Goal: Task Accomplishment & Management: Manage account settings

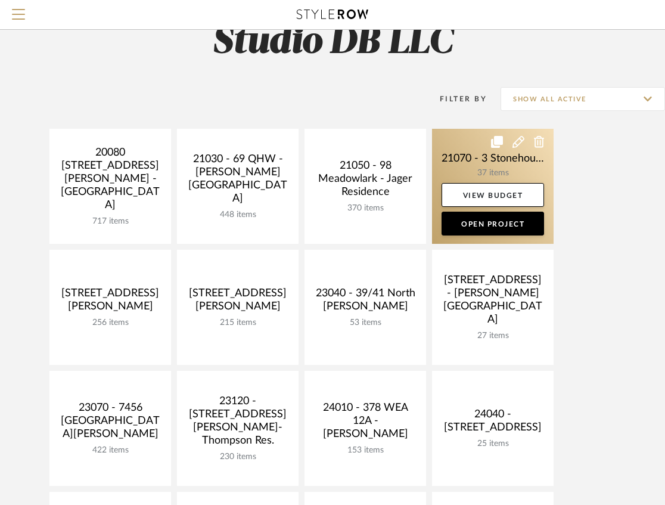
click at [503, 165] on link at bounding box center [493, 186] width 122 height 115
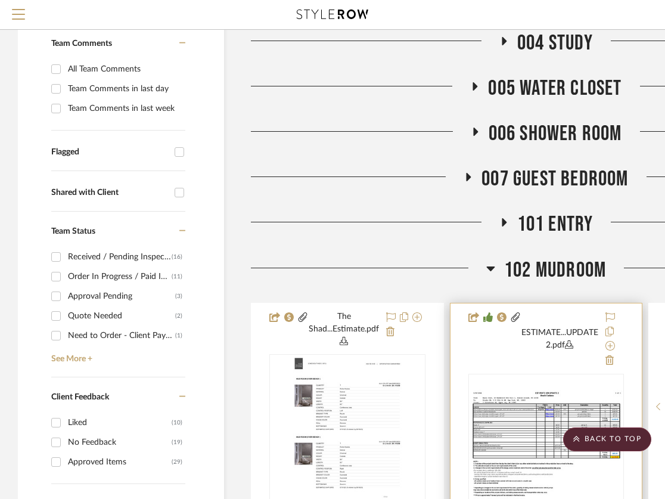
scroll to position [199, 0]
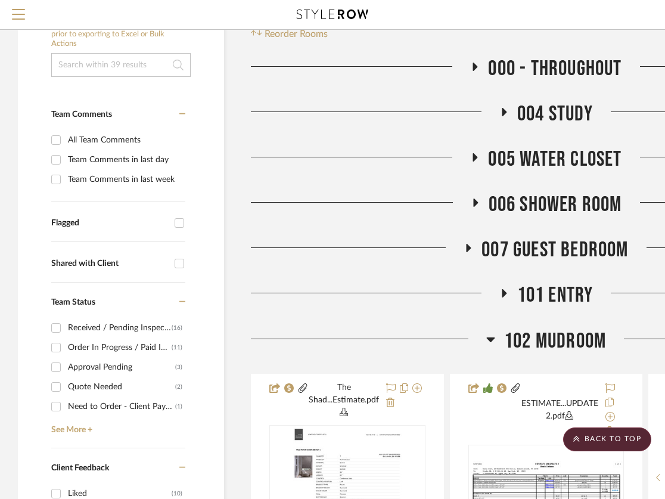
click at [500, 110] on icon at bounding box center [504, 111] width 14 height 9
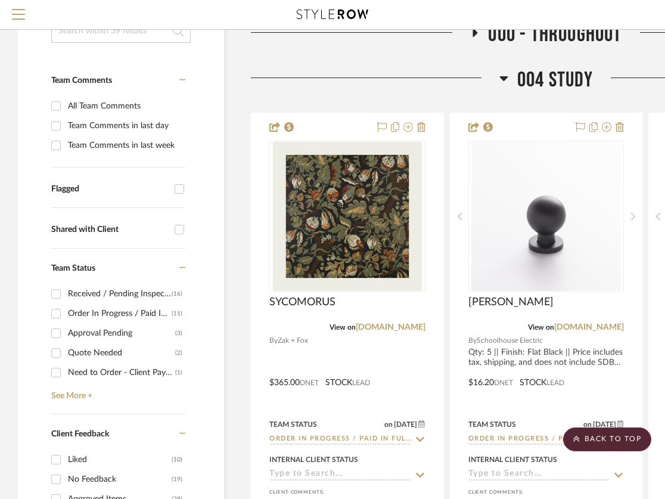
scroll to position [159, 0]
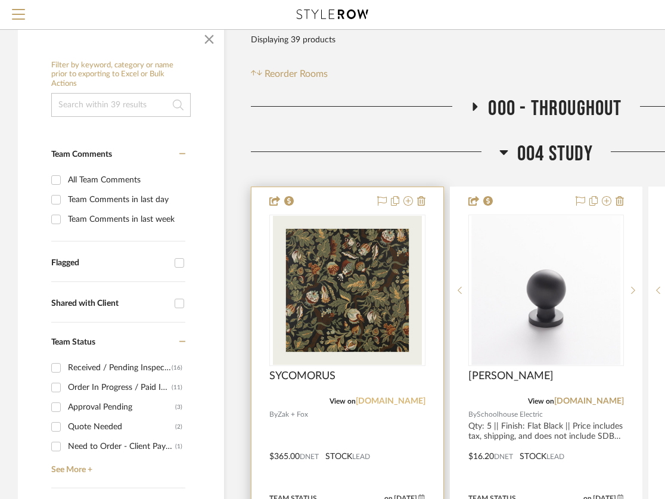
click at [390, 401] on link "[DOMAIN_NAME]" at bounding box center [391, 401] width 70 height 8
click at [320, 305] on img "0" at bounding box center [347, 290] width 149 height 149
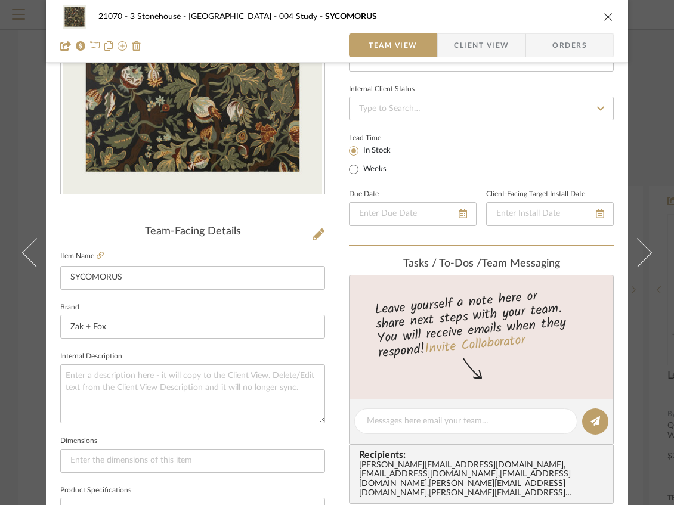
scroll to position [199, 0]
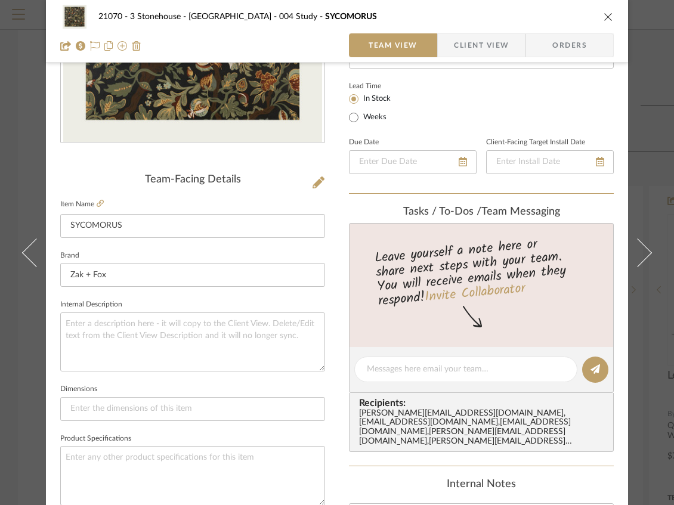
click at [475, 50] on span "Client View" at bounding box center [481, 45] width 55 height 24
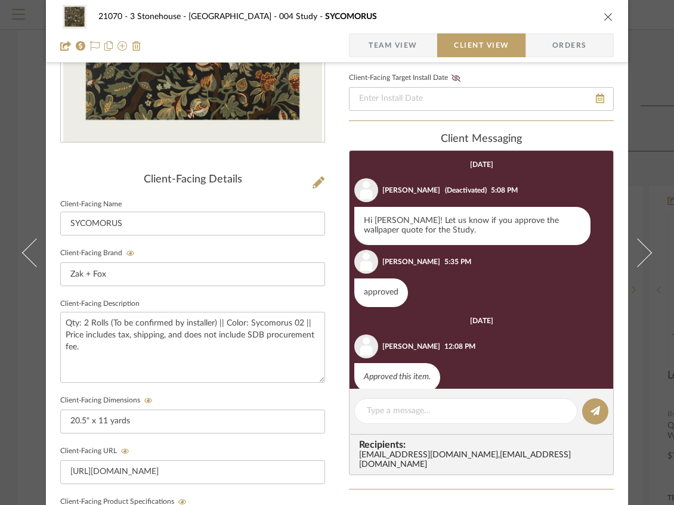
scroll to position [17, 0]
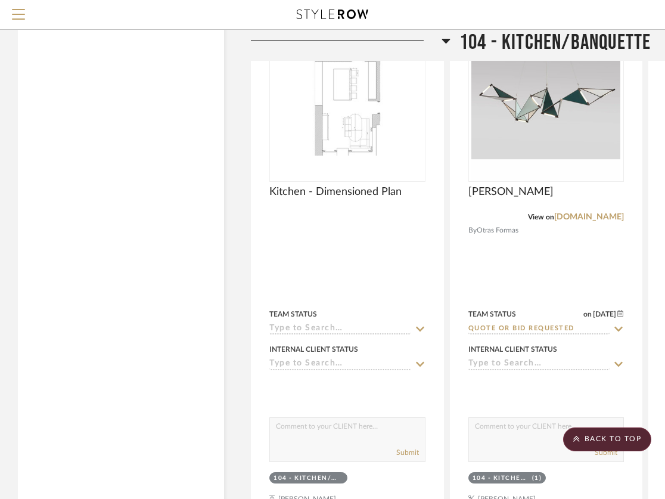
scroll to position [3847, 0]
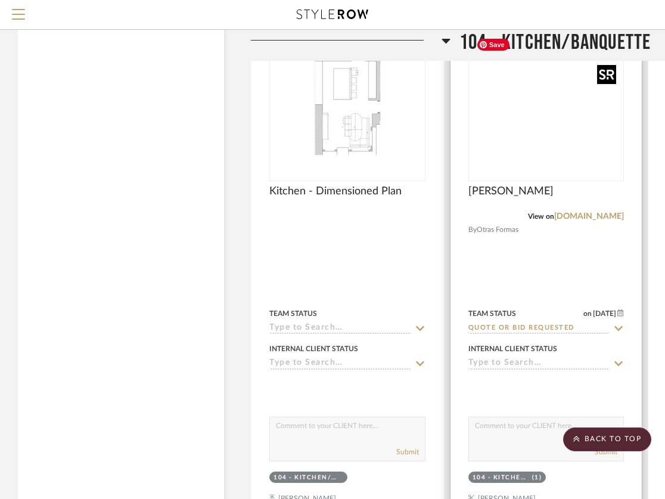
click at [0, 0] on img at bounding box center [0, 0] width 0 height 0
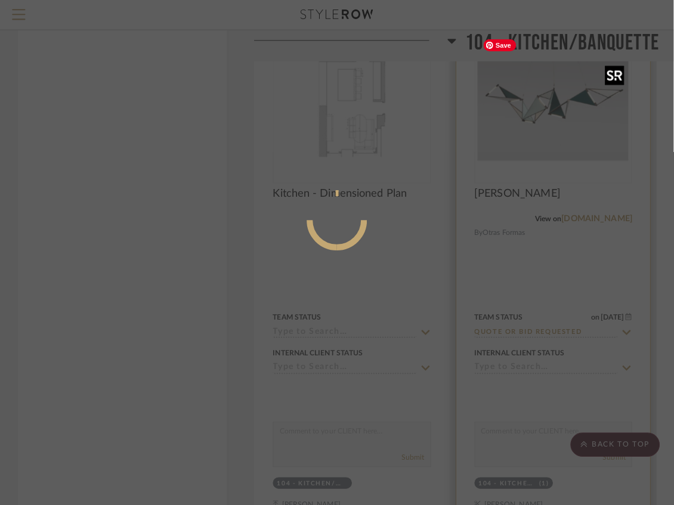
scroll to position [0, 0]
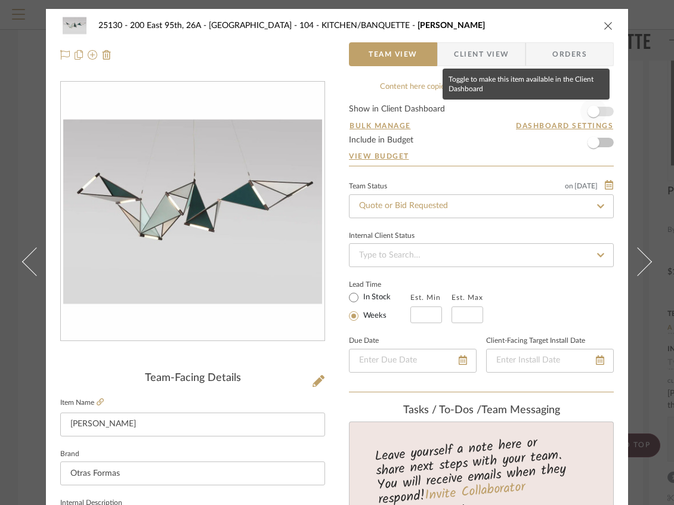
click at [589, 114] on span "button" at bounding box center [593, 112] width 12 height 12
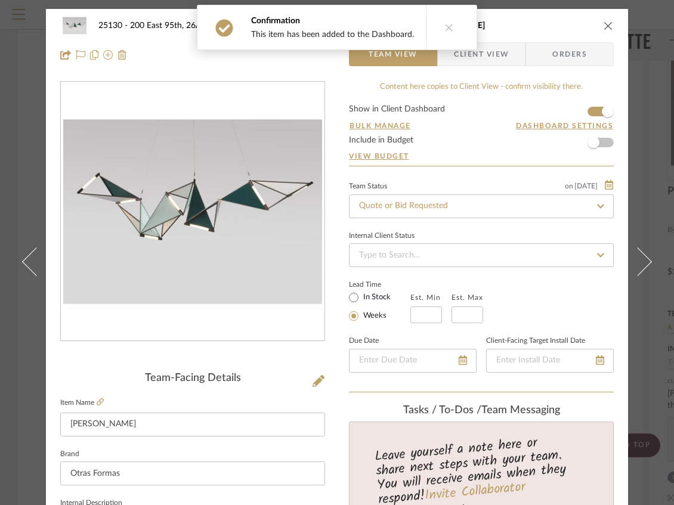
click at [605, 24] on icon "close" at bounding box center [608, 26] width 10 height 10
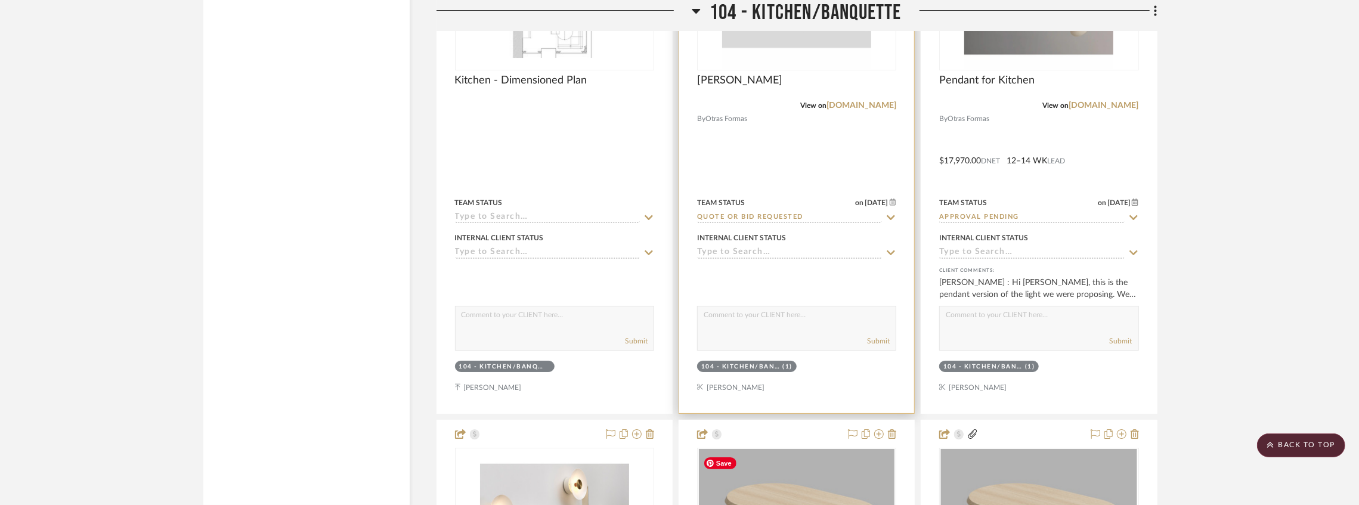
scroll to position [3886, 0]
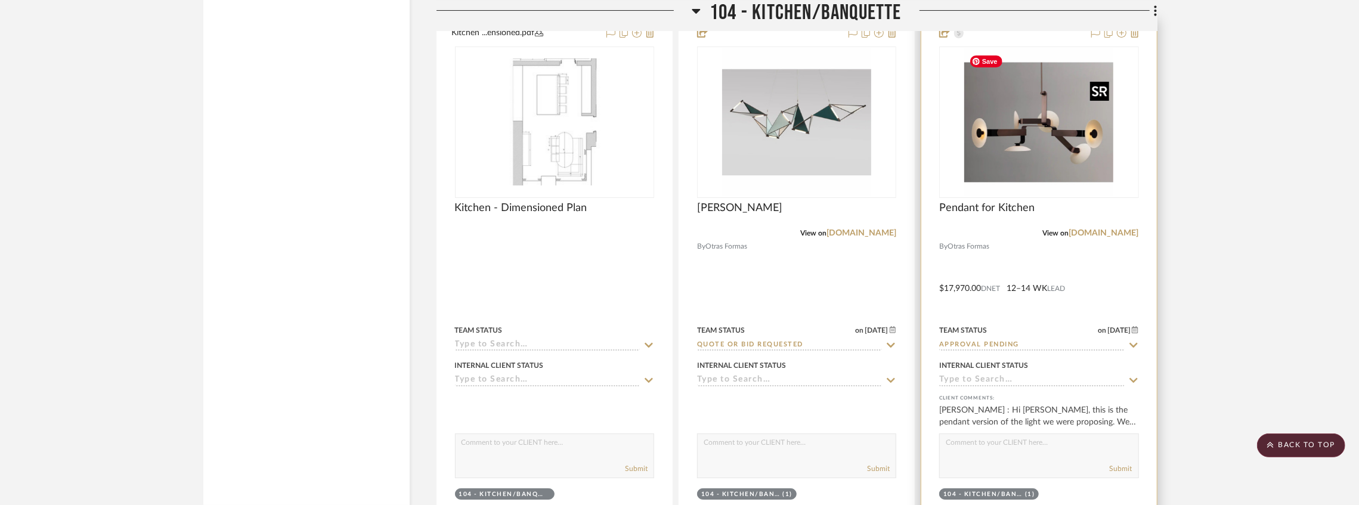
click at [673, 166] on img "0" at bounding box center [1038, 122] width 149 height 149
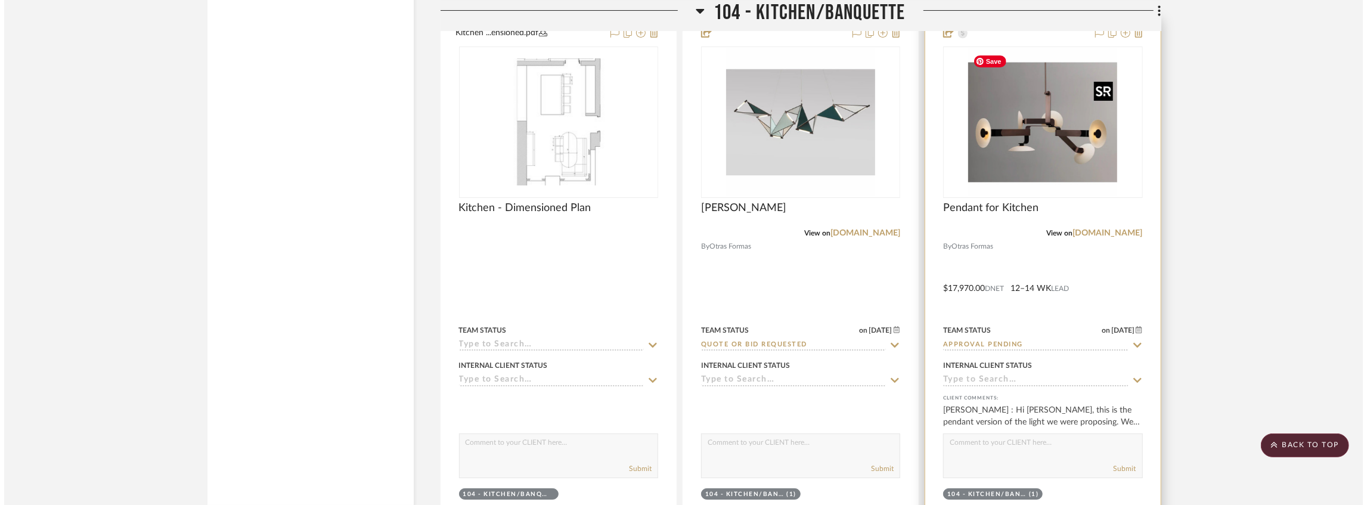
scroll to position [0, 0]
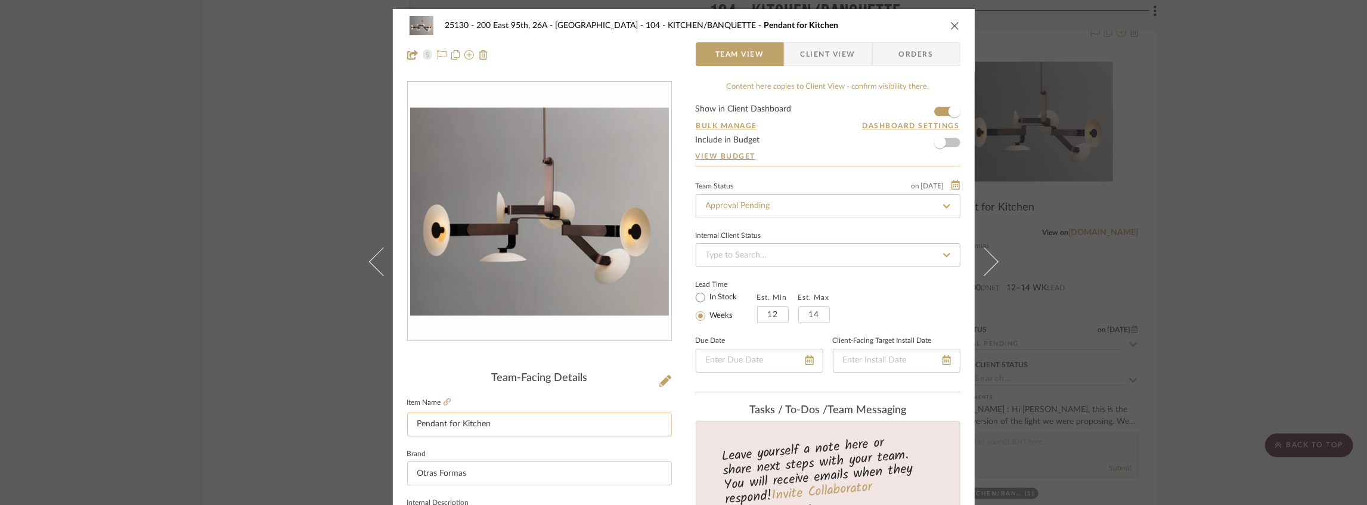
drag, startPoint x: 445, startPoint y: 423, endPoint x: 520, endPoint y: 424, distance: 75.7
click at [520, 424] on input "Pendant for Kitchen" at bounding box center [539, 425] width 265 height 24
type input "Pendant"
click at [673, 55] on span "Client View" at bounding box center [828, 54] width 55 height 24
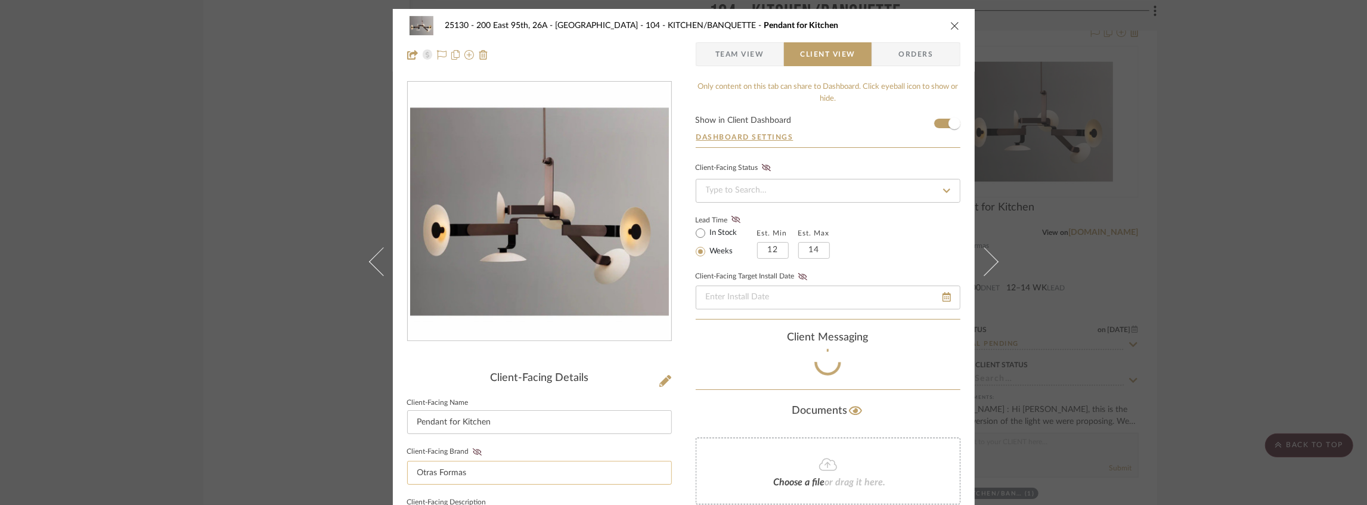
type input "Pendant"
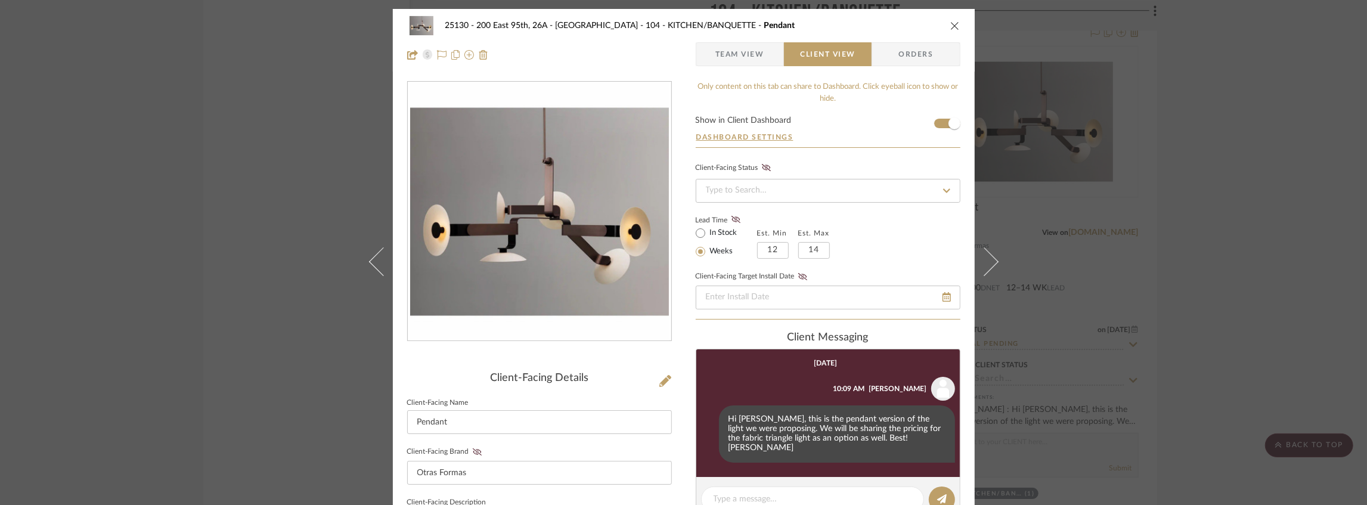
click at [673, 27] on div "25130 - 200 East 95th, 26A - Kosheleva 104 - KITCHEN/BANQUETTE Pendant" at bounding box center [683, 26] width 553 height 24
click at [673, 24] on div "25130 - 200 East 95th, 26A - Kosheleva 104 - KITCHEN/BANQUETTE Pendant" at bounding box center [683, 26] width 553 height 24
click at [673, 24] on icon "close" at bounding box center [955, 26] width 10 height 10
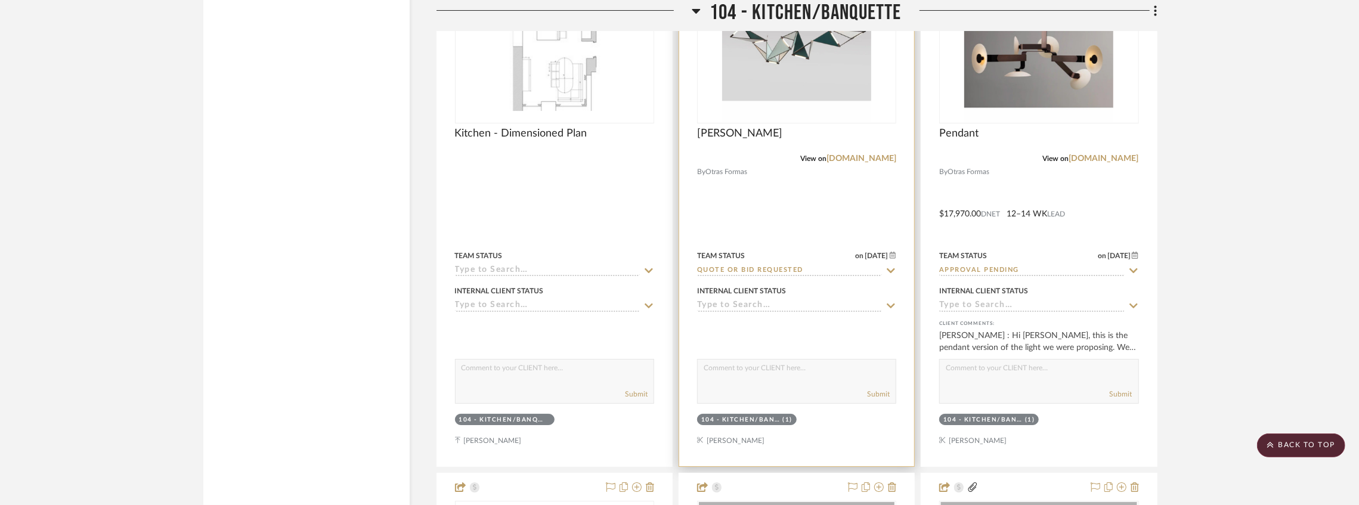
scroll to position [3886, 0]
